Goal: Transaction & Acquisition: Purchase product/service

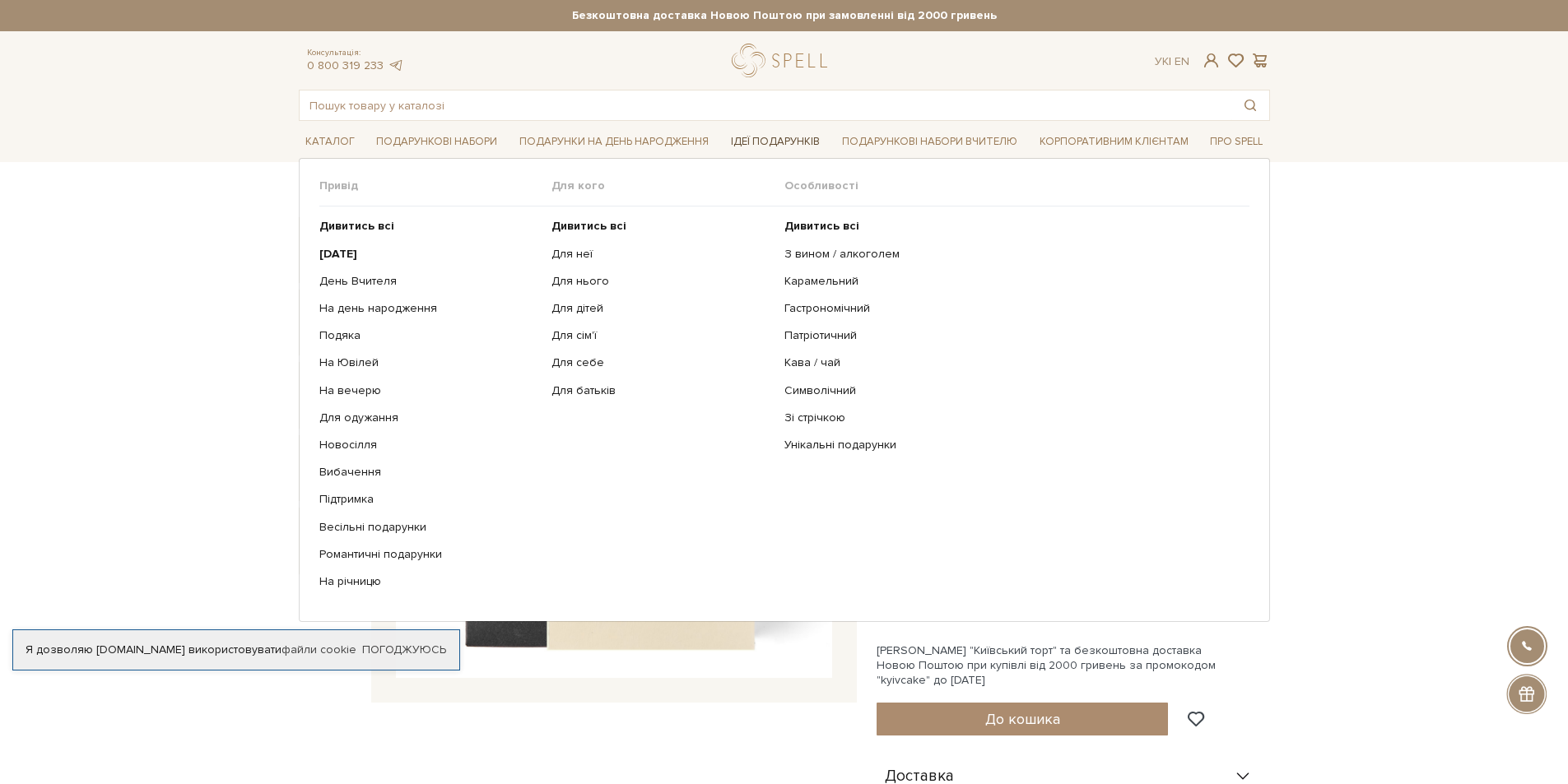
click at [787, 140] on link "Ідеї подарунків" at bounding box center [775, 141] width 102 height 25
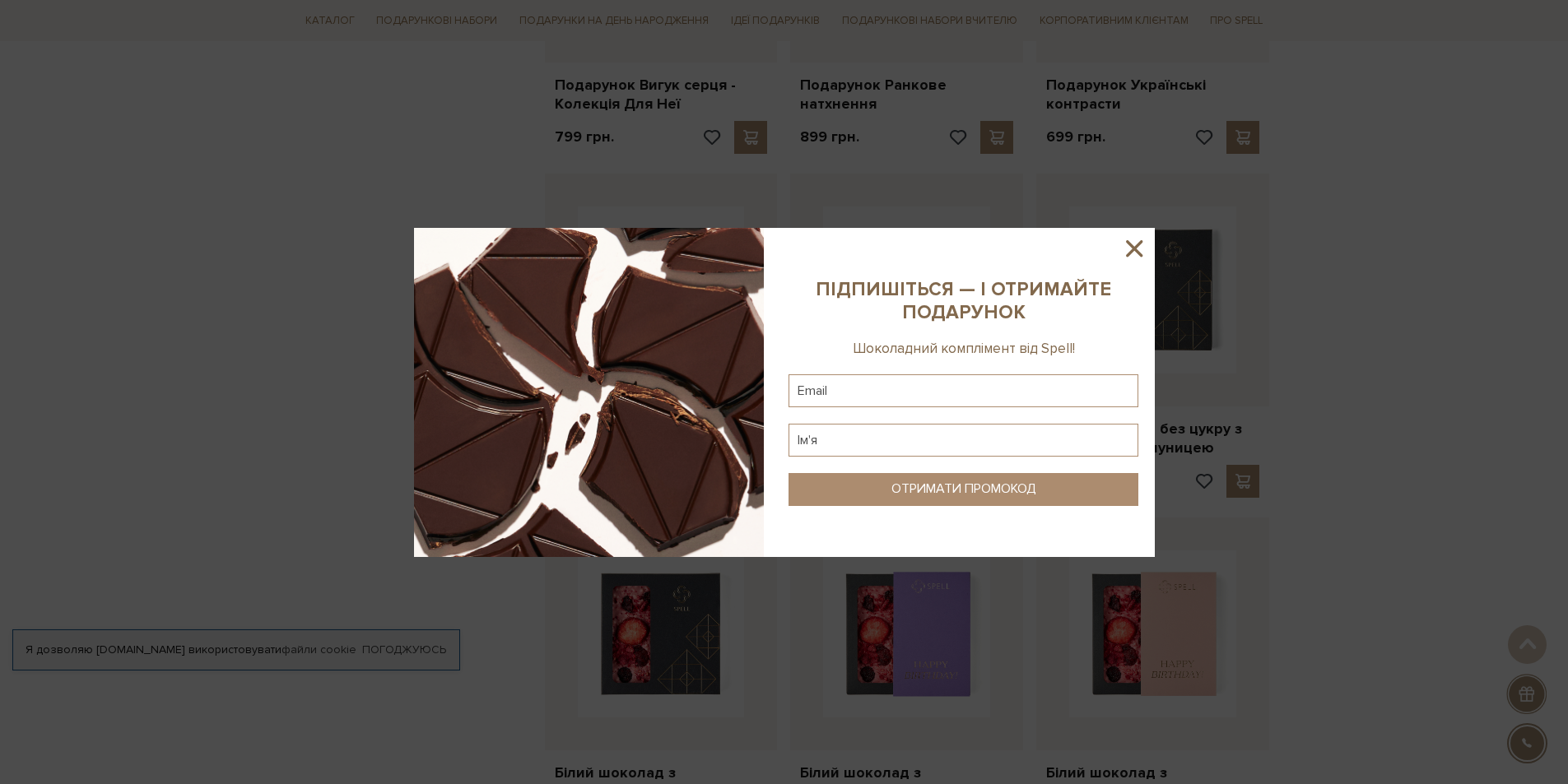
scroll to position [1315, 0]
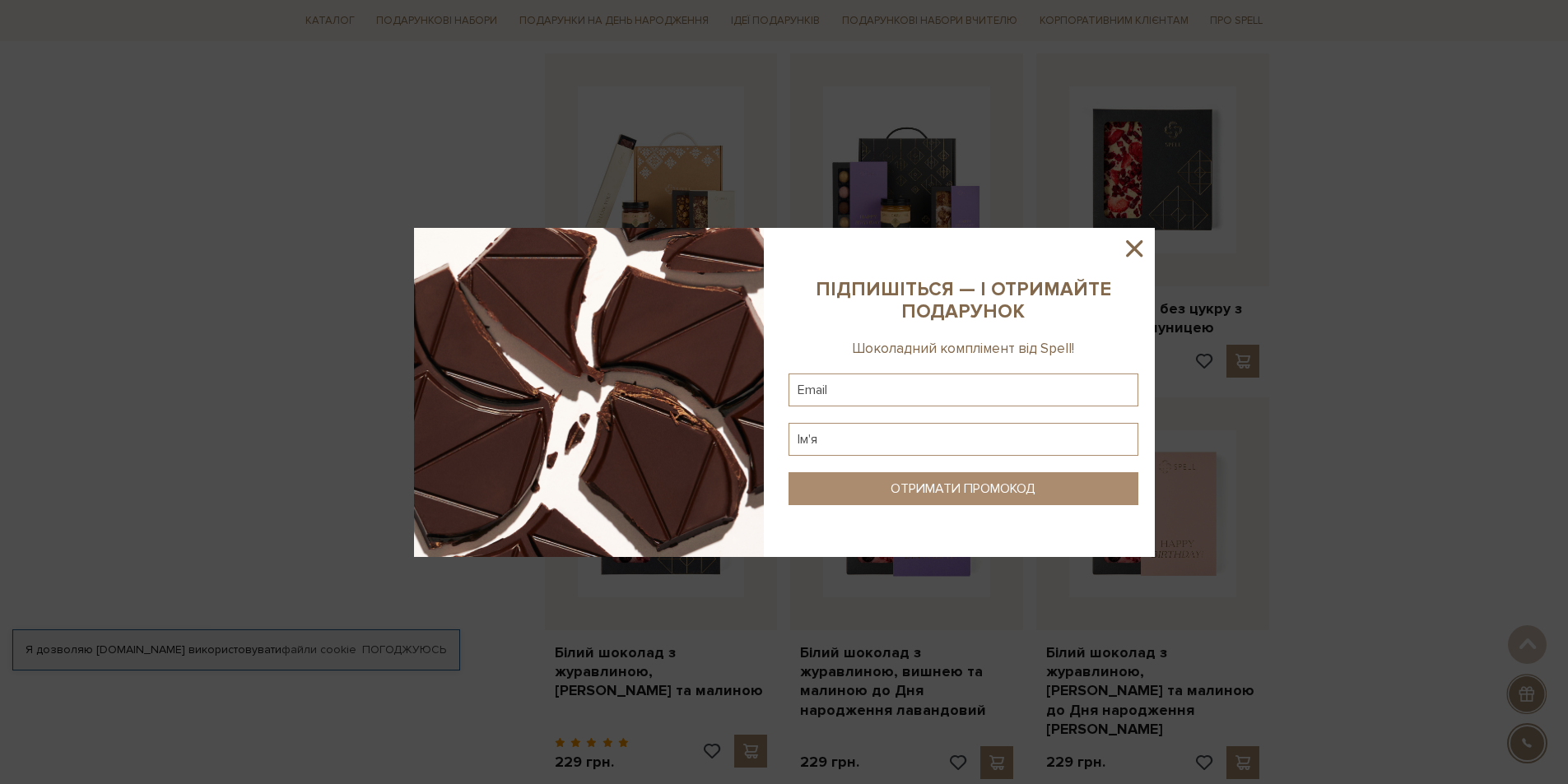
click at [1136, 241] on icon at bounding box center [1133, 248] width 28 height 28
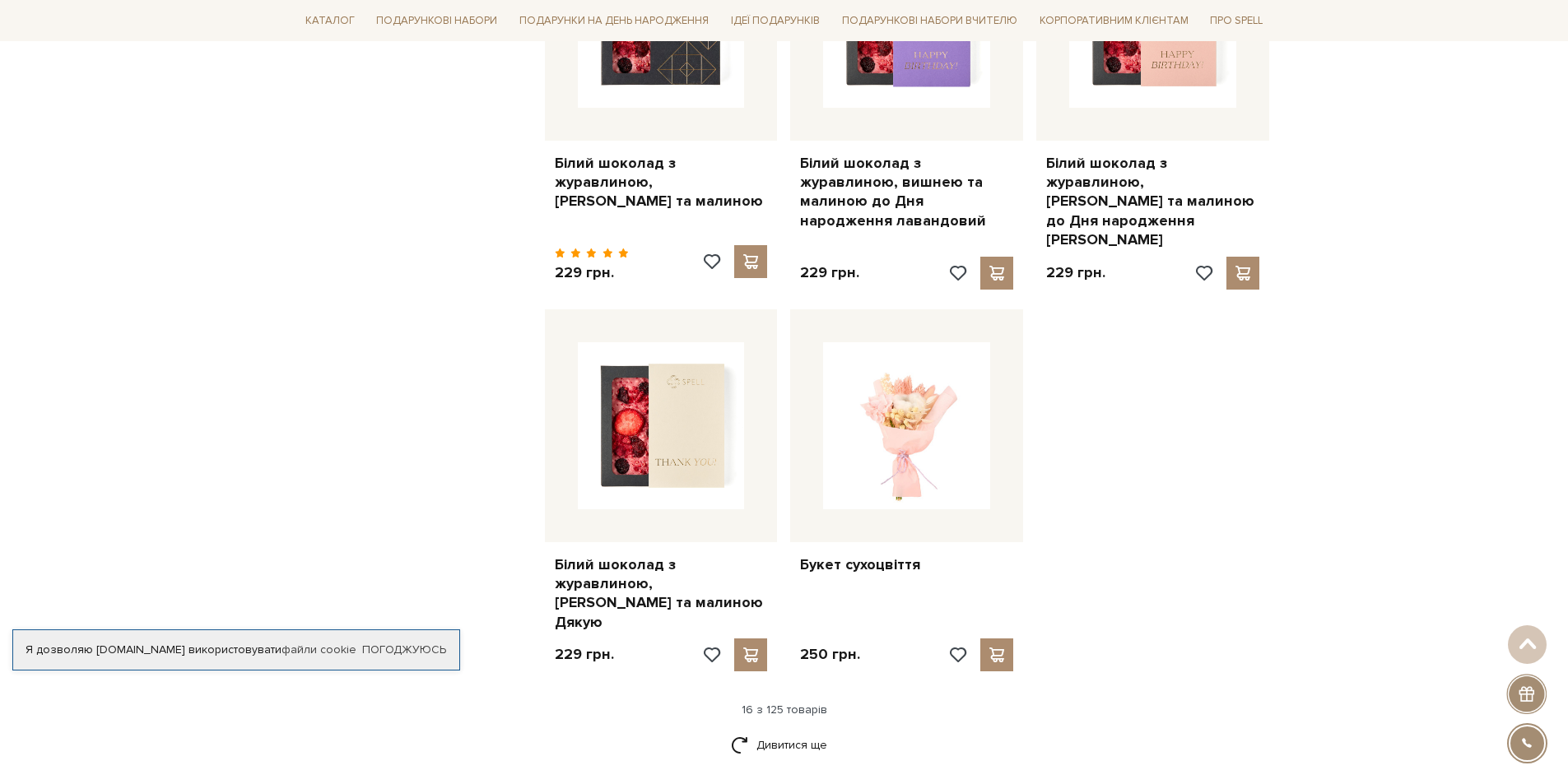
scroll to position [1974, 0]
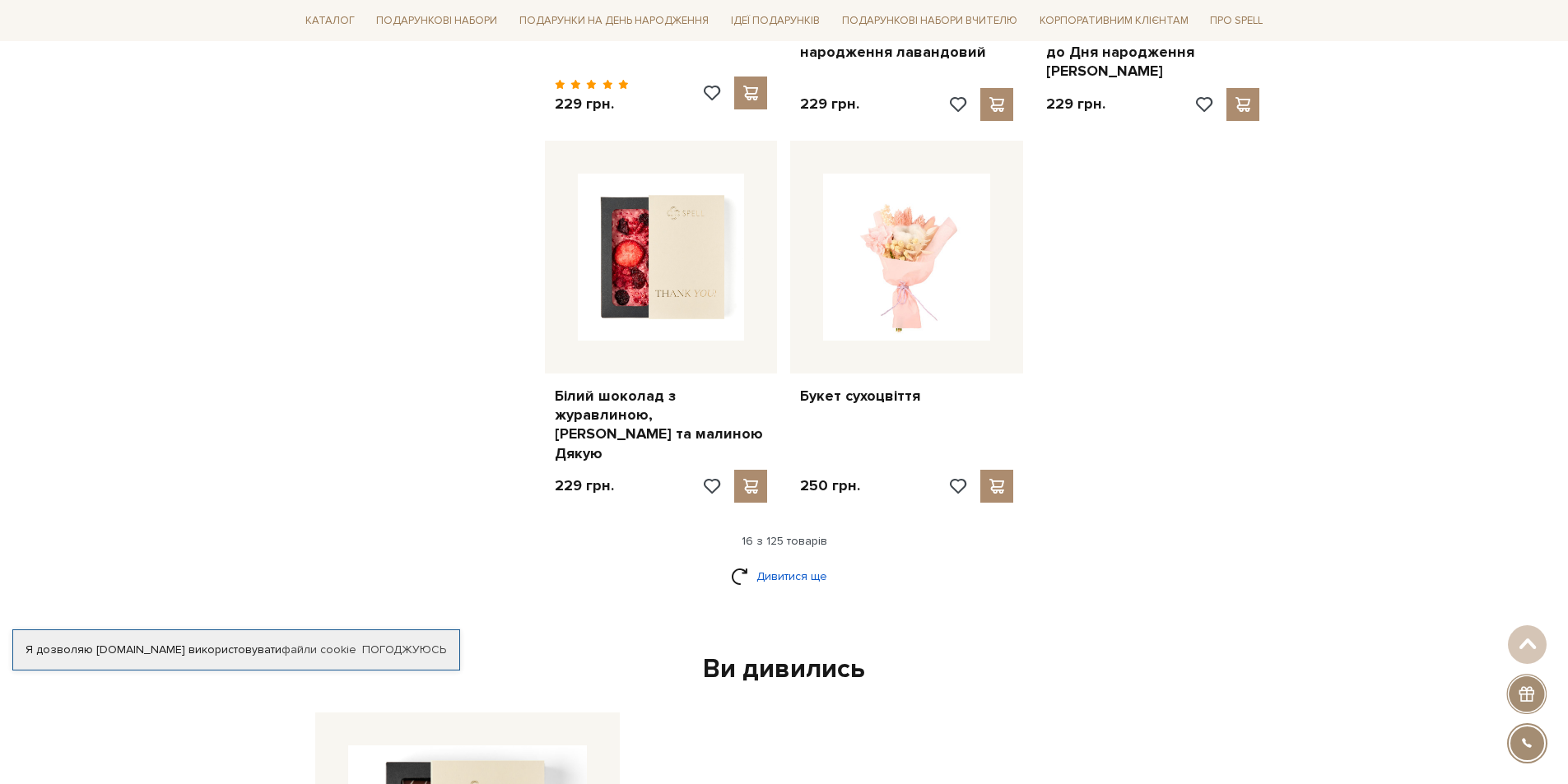
click at [796, 561] on link "Дивитися ще" at bounding box center [784, 576] width 107 height 29
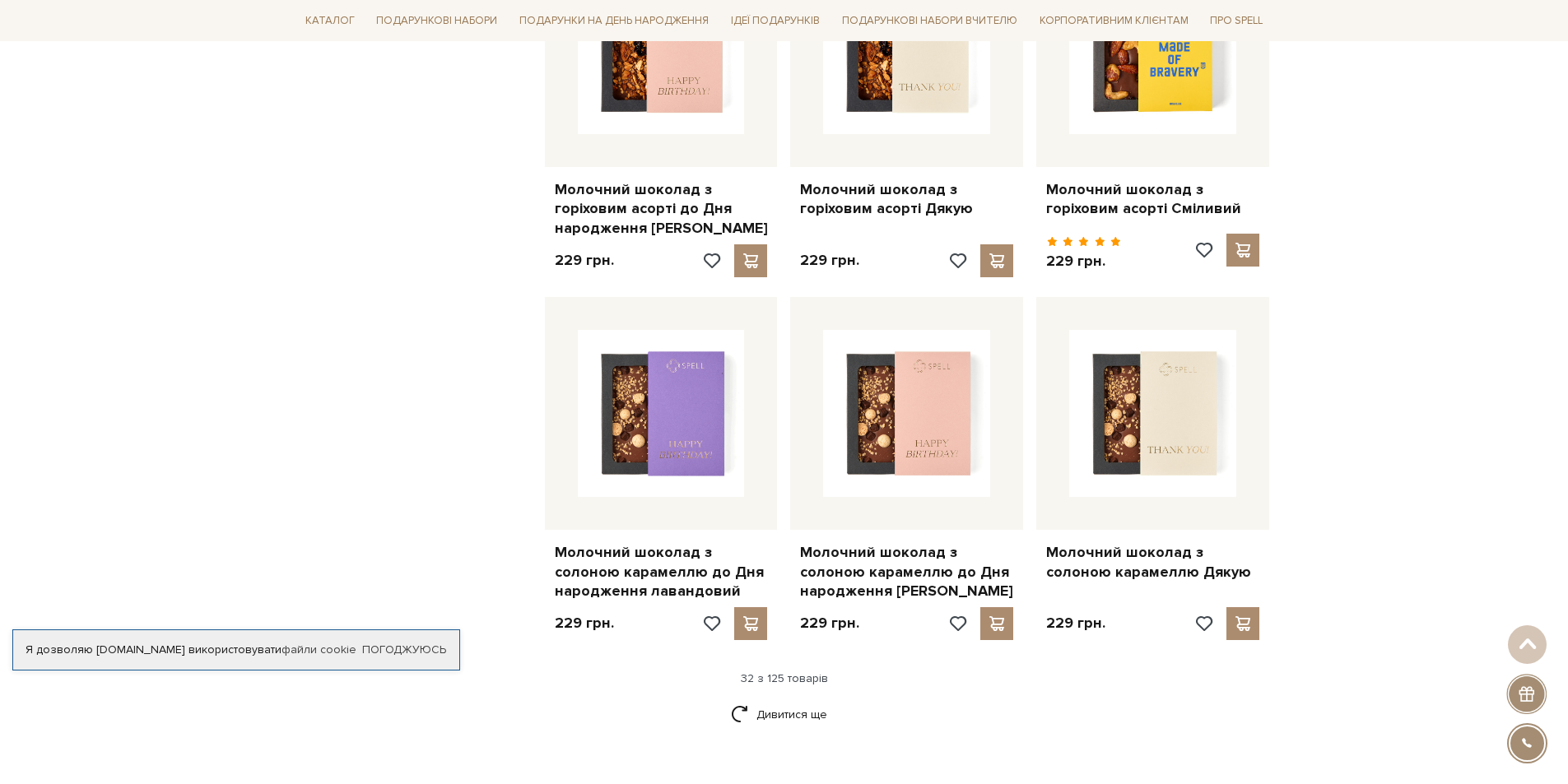
scroll to position [3618, 0]
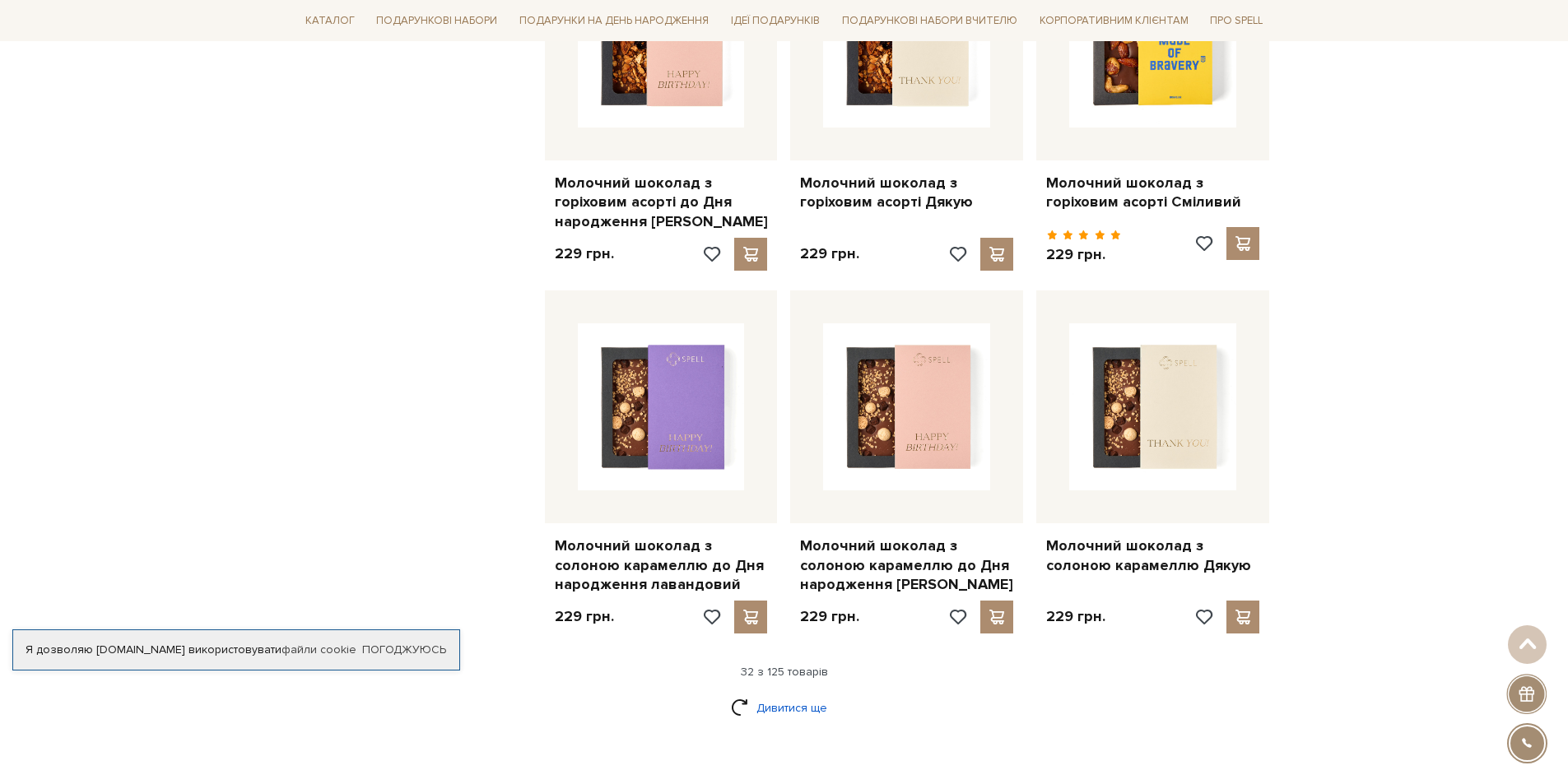
click at [801, 693] on link "Дивитися ще" at bounding box center [784, 708] width 107 height 29
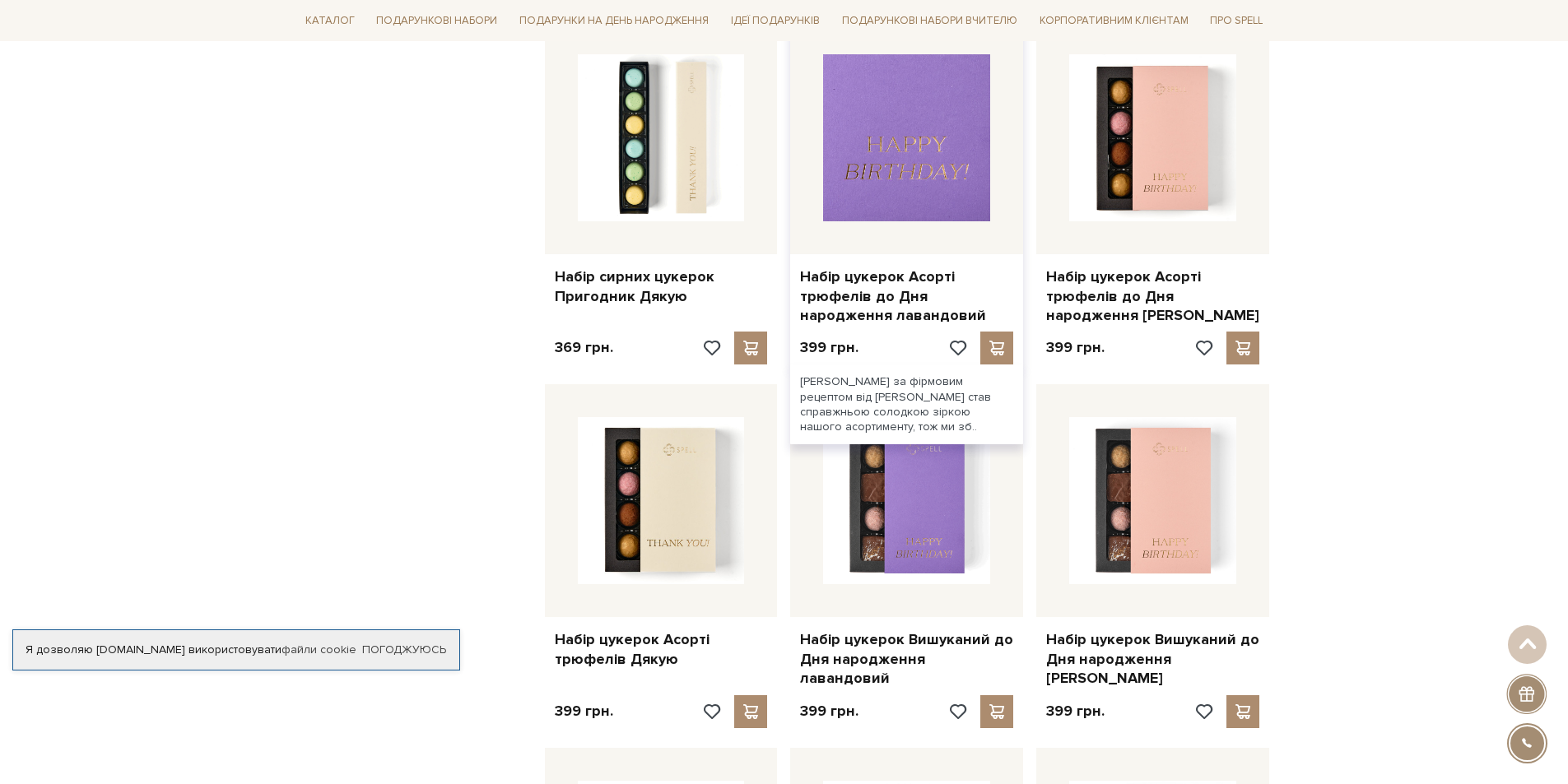
scroll to position [4934, 0]
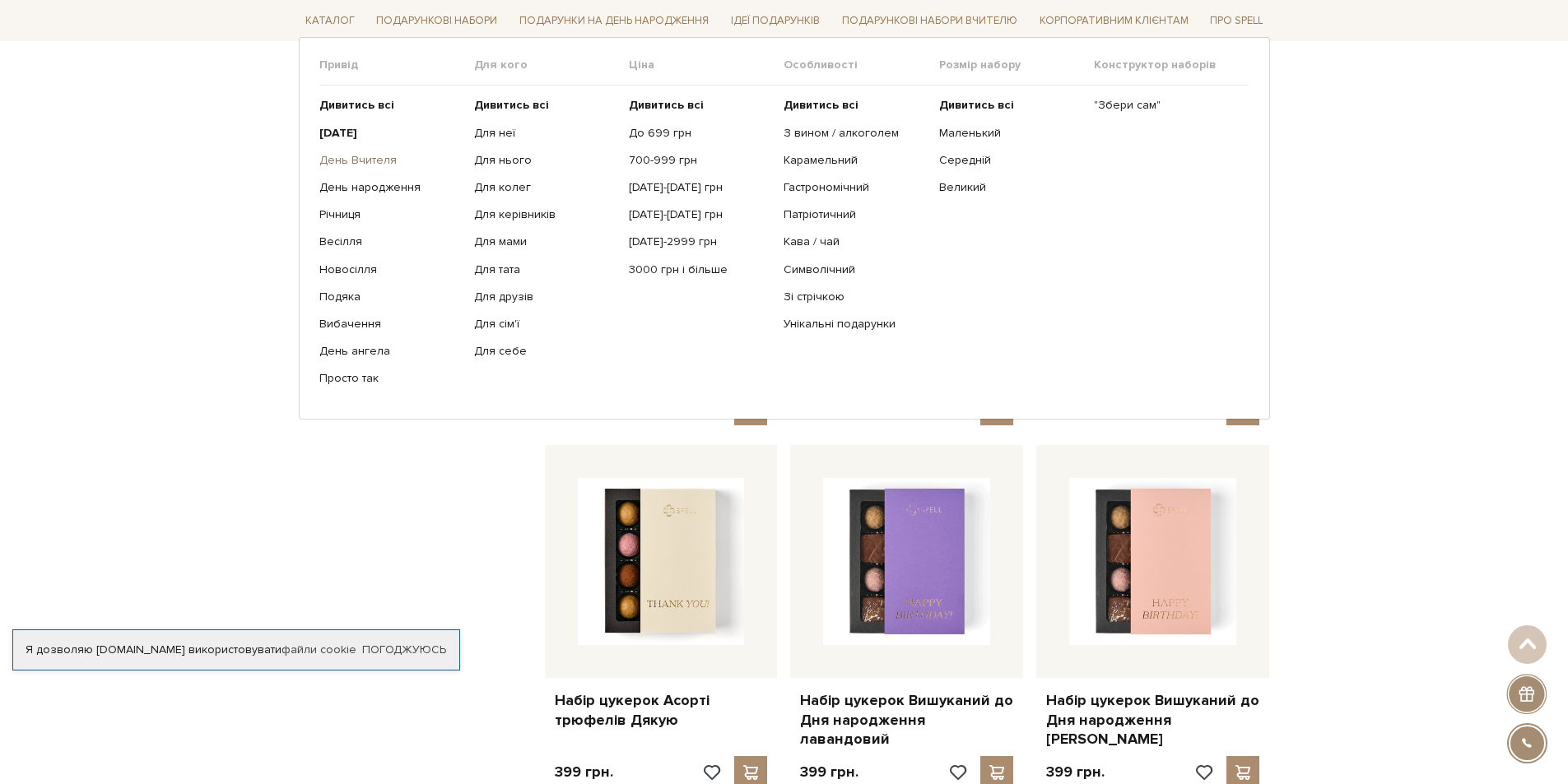
click at [375, 155] on link "День Вчителя" at bounding box center [390, 160] width 142 height 15
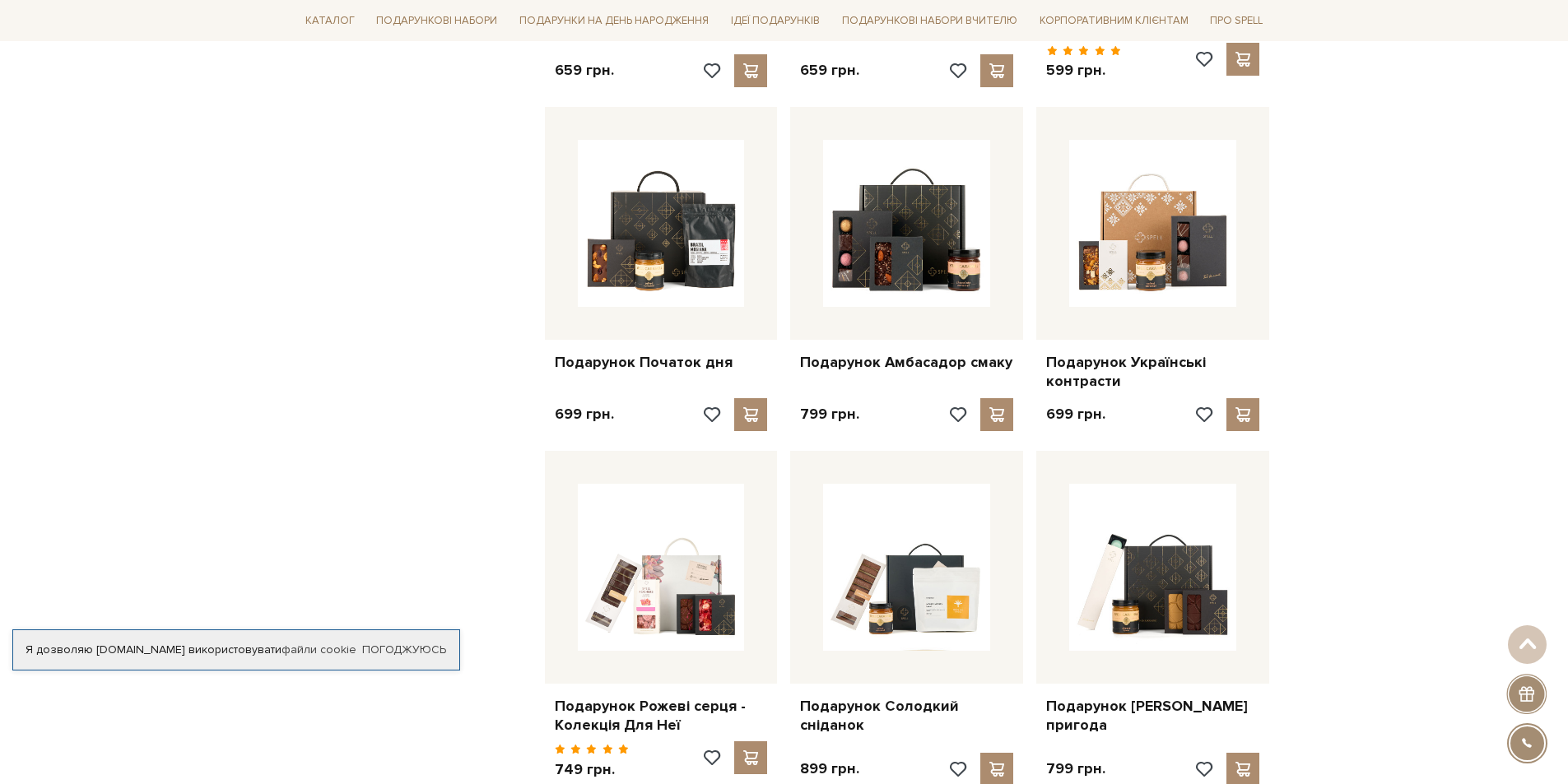
scroll to position [1233, 0]
